Goal: Information Seeking & Learning: Learn about a topic

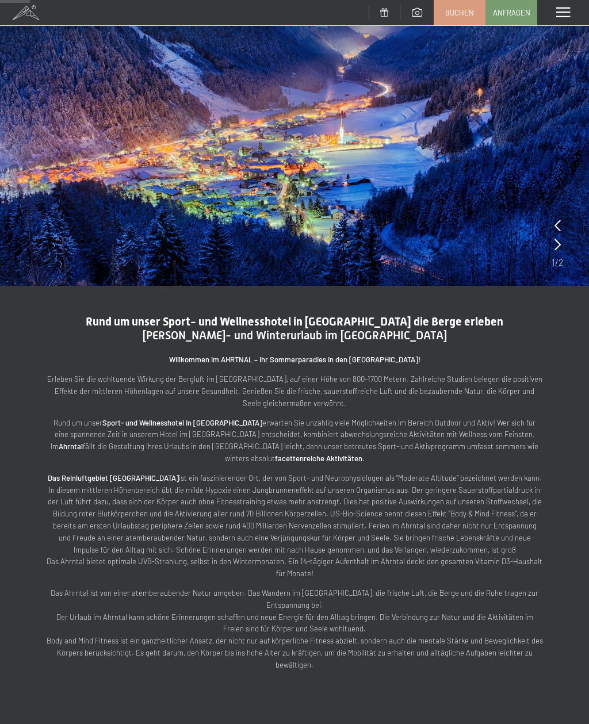
scroll to position [93, 0]
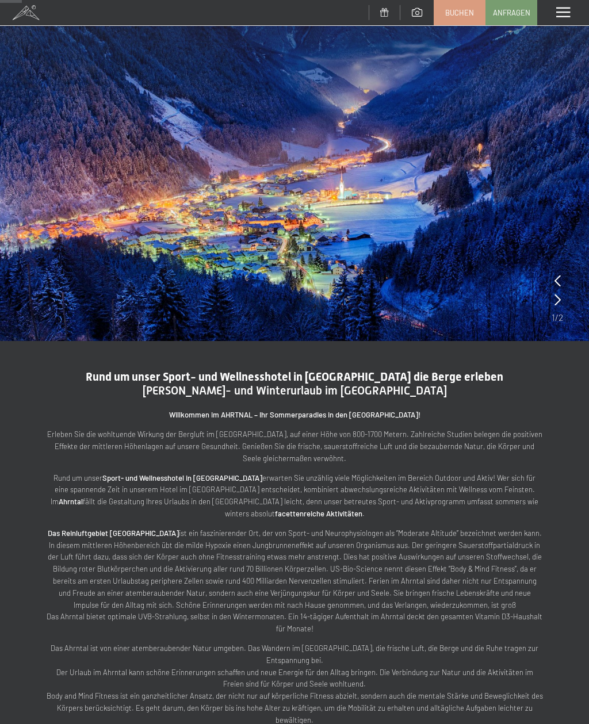
click at [561, 16] on span at bounding box center [563, 12] width 14 height 10
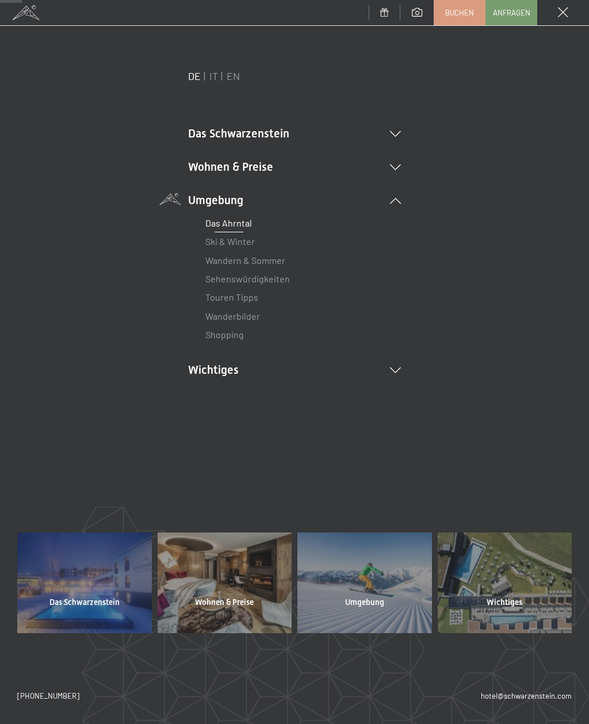
click at [392, 131] on icon at bounding box center [395, 134] width 11 height 6
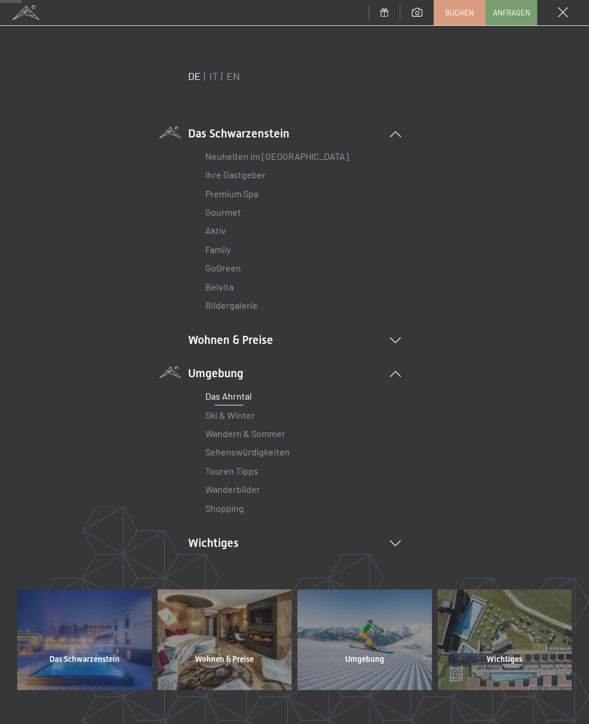
click at [242, 198] on link "Premium Spa" at bounding box center [231, 193] width 53 height 11
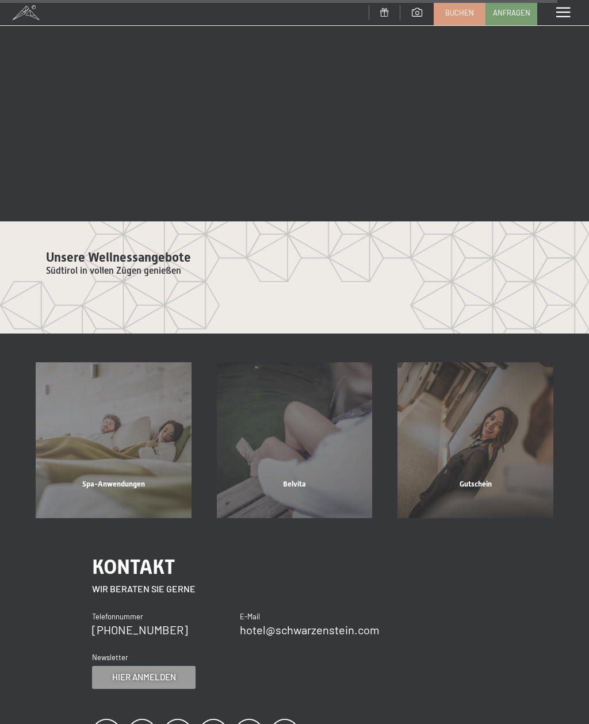
scroll to position [4669, 0]
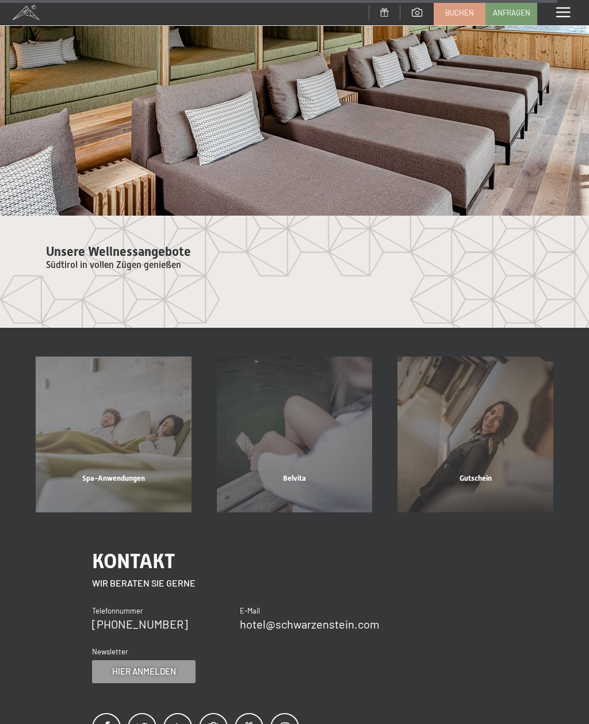
click at [146, 473] on div "Spa-Anwendungen" at bounding box center [113, 492] width 181 height 39
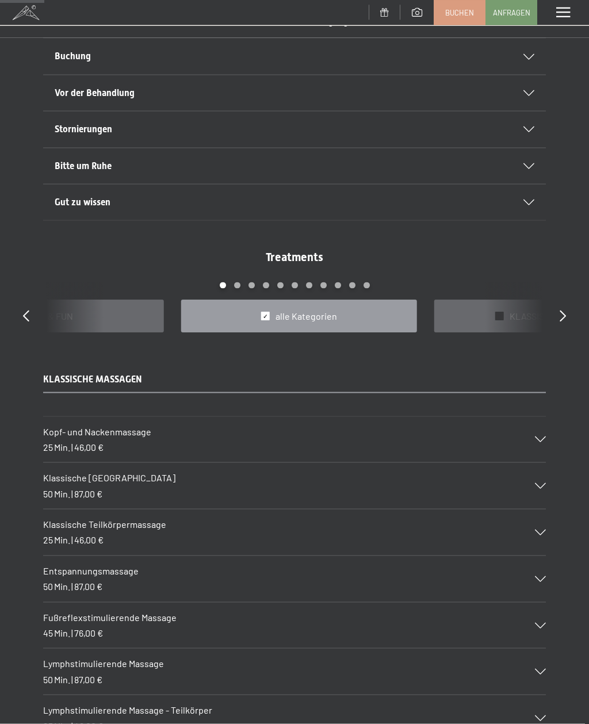
scroll to position [655, 0]
click at [541, 483] on icon at bounding box center [540, 486] width 11 height 6
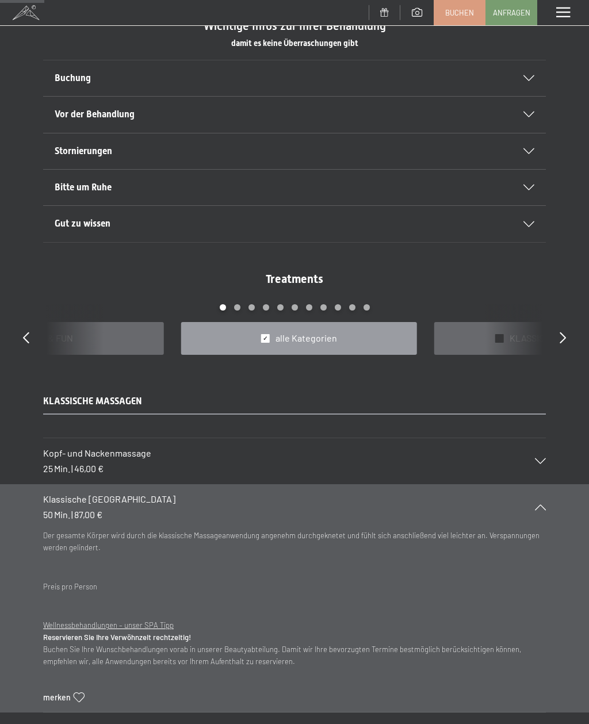
click at [540, 504] on icon at bounding box center [540, 507] width 11 height 6
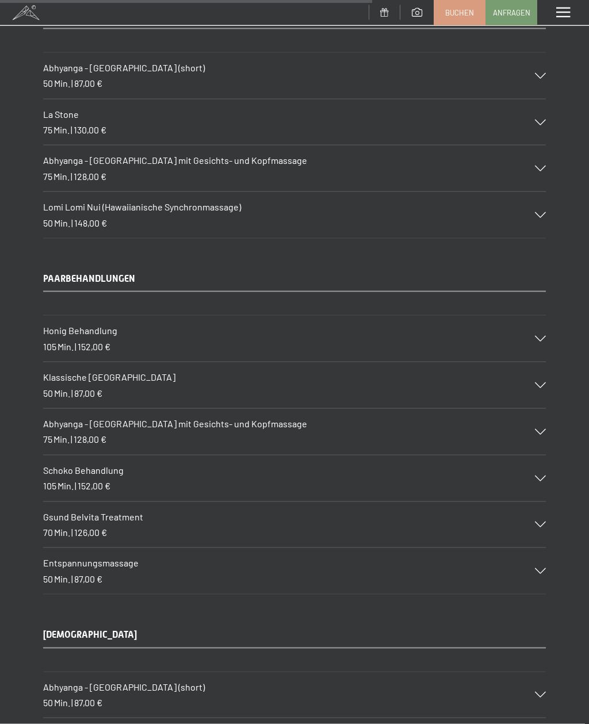
scroll to position [5562, 0]
click at [543, 548] on div "Entspannungsmassage 50 Min. | 87,00 €" at bounding box center [294, 571] width 503 height 46
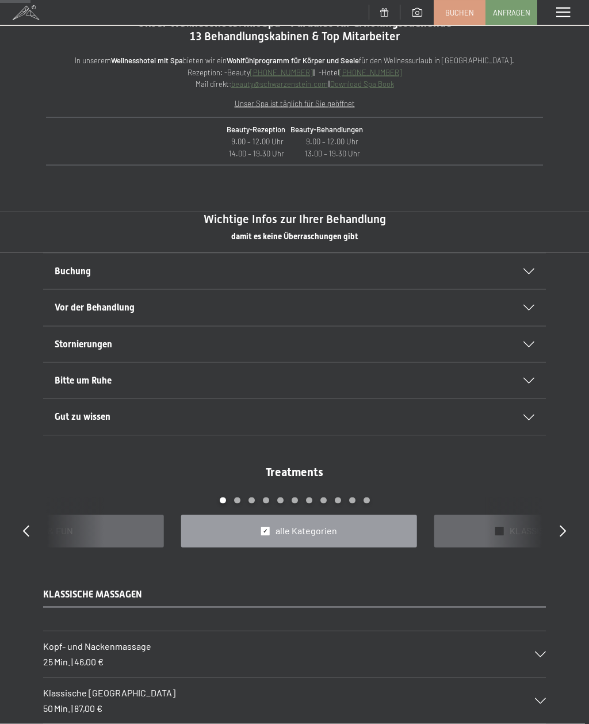
scroll to position [462, 0]
